Goal: Task Accomplishment & Management: Use online tool/utility

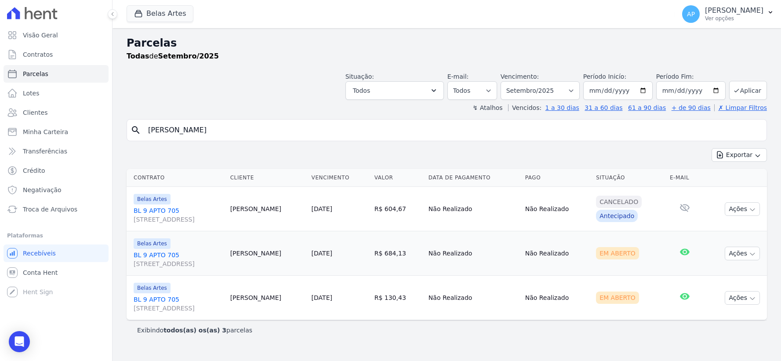
select select
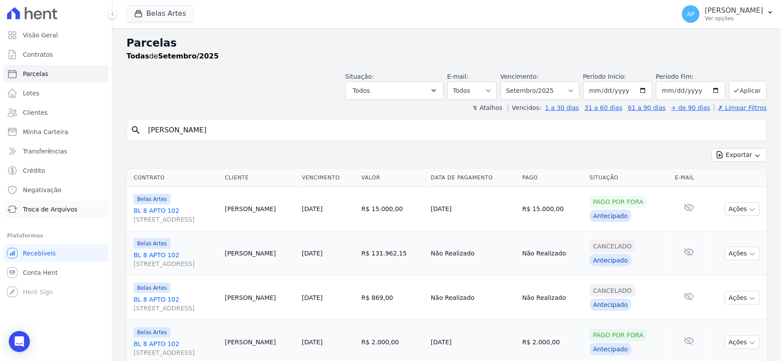
click at [28, 210] on span "Troca de Arquivos" at bounding box center [50, 209] width 54 height 9
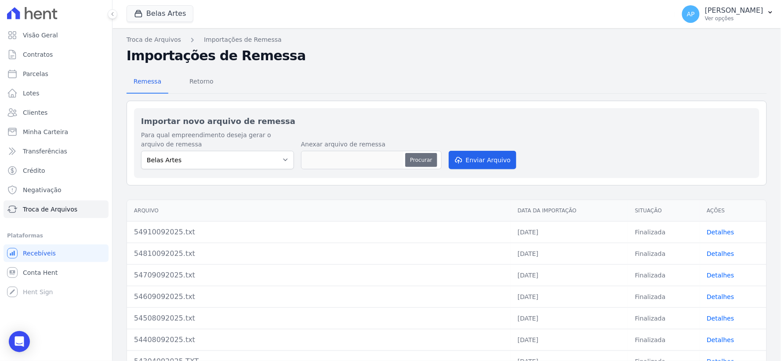
click at [415, 157] on button "Procurar" at bounding box center [421, 160] width 32 height 14
type input "55010092025.txt"
click at [482, 160] on button "Enviar Arquivo" at bounding box center [483, 160] width 68 height 18
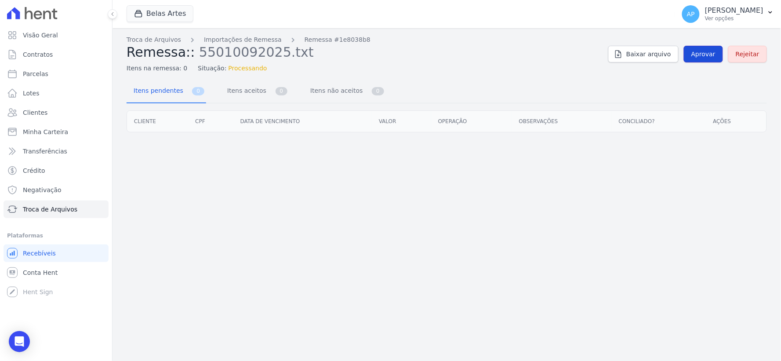
click at [691, 54] on link "Aprovar" at bounding box center [703, 54] width 39 height 17
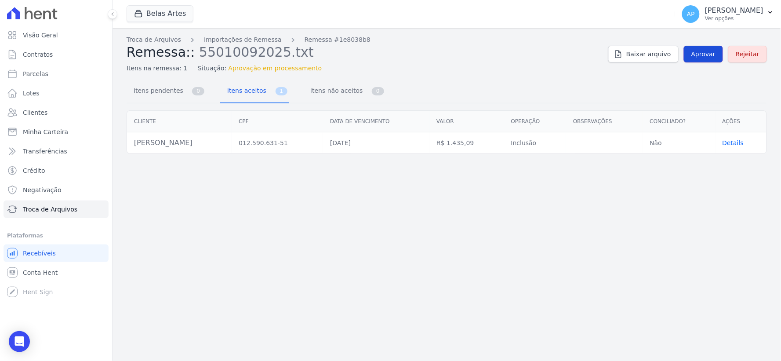
click at [697, 55] on span "Aprovar" at bounding box center [703, 54] width 24 height 9
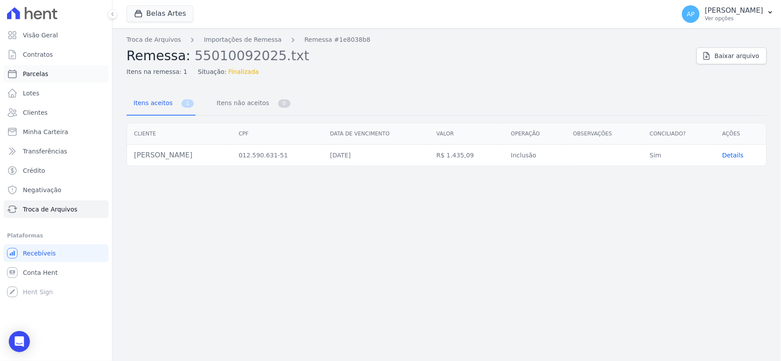
click at [41, 69] on span "Parcelas" at bounding box center [35, 73] width 25 height 9
select select
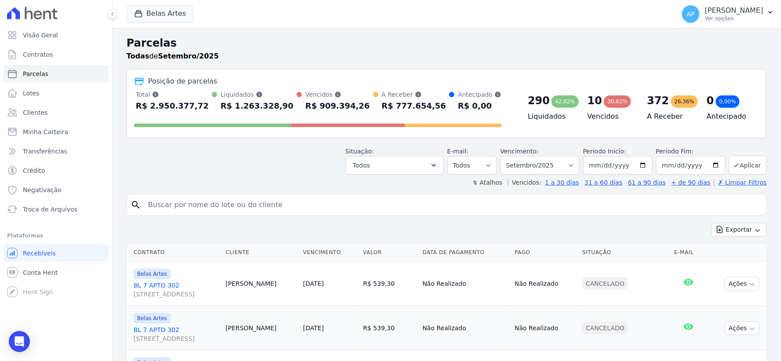
click at [389, 202] on input "search" at bounding box center [453, 205] width 620 height 18
paste input "Ediene de Vasconcelos Silva"
type input "Ediene de Vasconcelos Silva"
select select
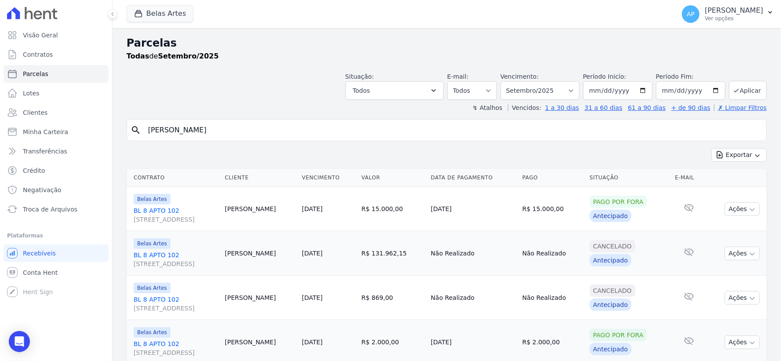
scroll to position [253, 0]
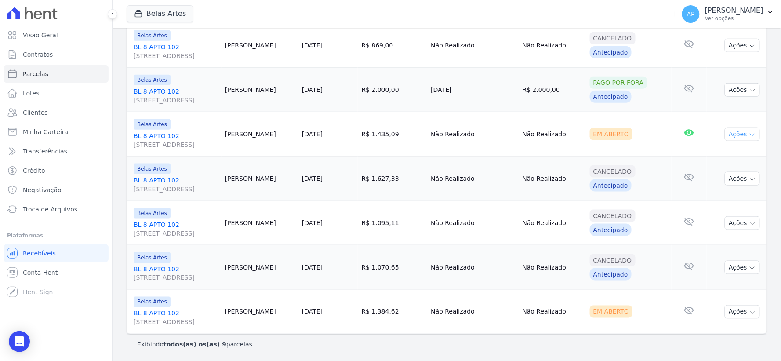
click at [735, 135] on button "Ações" at bounding box center [742, 134] width 35 height 14
click at [728, 154] on link "Ver boleto" at bounding box center [738, 154] width 84 height 16
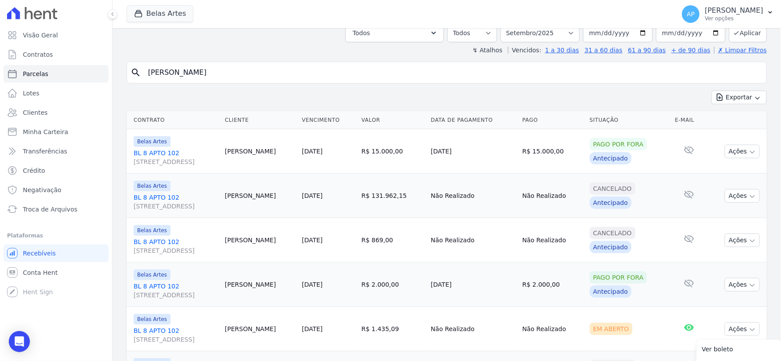
click at [255, 75] on input "Ediene de Vasconcelos Silva" at bounding box center [453, 73] width 620 height 18
click at [116, 69] on div "Parcelas Todas de Setembro/2025 Situação: Agendado Em Aberto Pago Processando C…" at bounding box center [446, 263] width 668 height 585
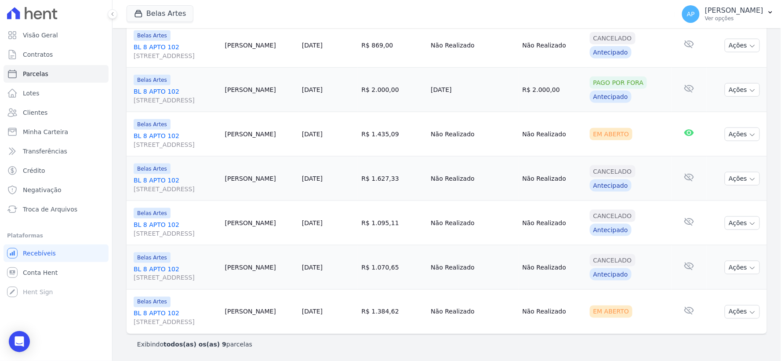
scroll to position [9, 0]
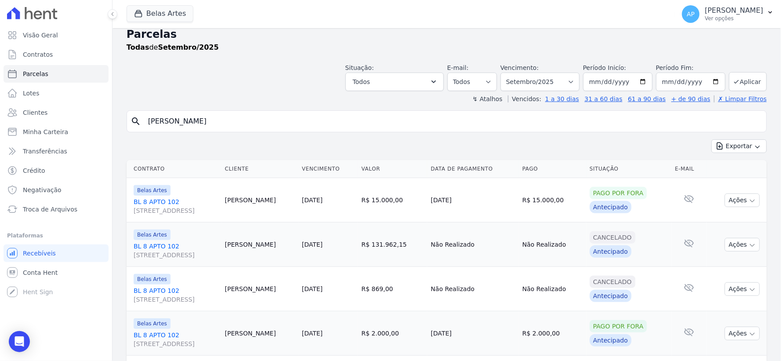
click at [251, 120] on input "gustavo dias" at bounding box center [453, 121] width 620 height 18
type input "gustavo dias"
select select
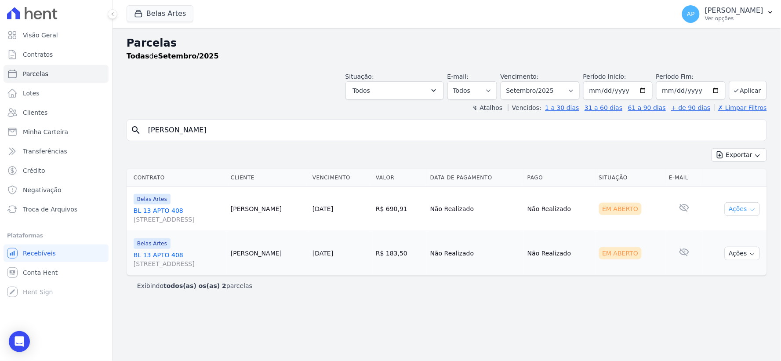
click at [754, 206] on icon "button" at bounding box center [752, 209] width 7 height 7
click at [710, 231] on link "Ver boleto" at bounding box center [738, 229] width 84 height 16
click at [652, 261] on td "Em Aberto" at bounding box center [630, 253] width 70 height 44
click at [750, 252] on icon "button" at bounding box center [752, 253] width 7 height 7
click at [713, 269] on link "Ver boleto" at bounding box center [738, 273] width 84 height 16
